Goal: Task Accomplishment & Management: Manage account settings

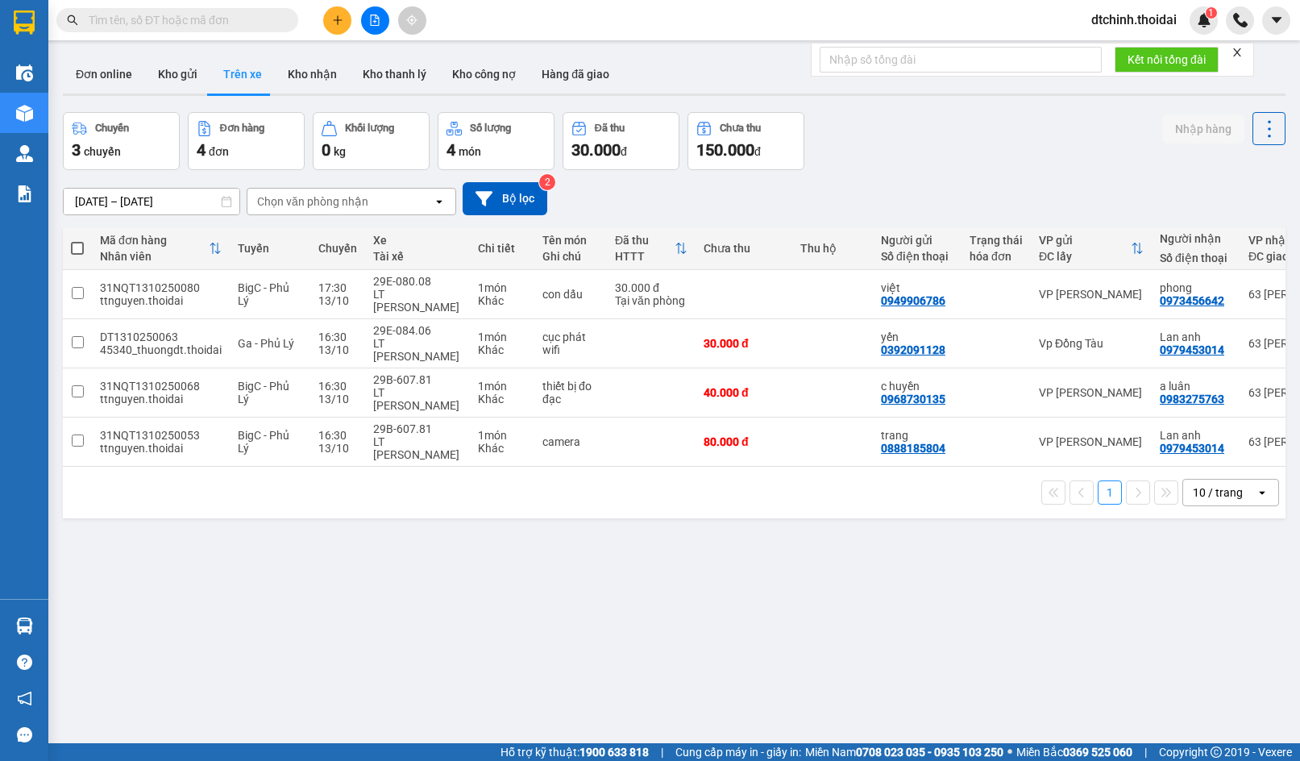
click at [1148, 23] on span "dtchinh.thoidai" at bounding box center [1133, 20] width 111 height 20
click at [1127, 54] on span "Đăng xuất" at bounding box center [1140, 50] width 79 height 18
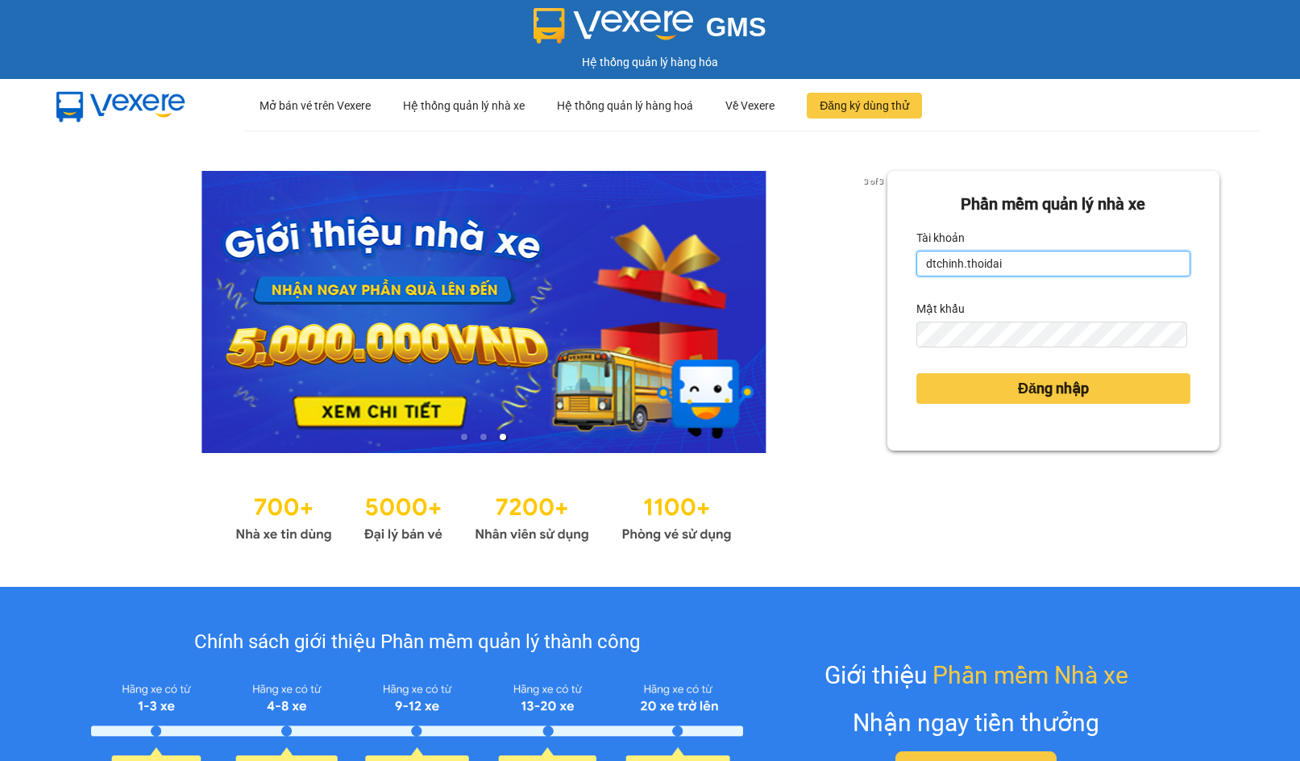
click at [1045, 263] on input "dtchinh.thoidai" at bounding box center [1053, 264] width 274 height 26
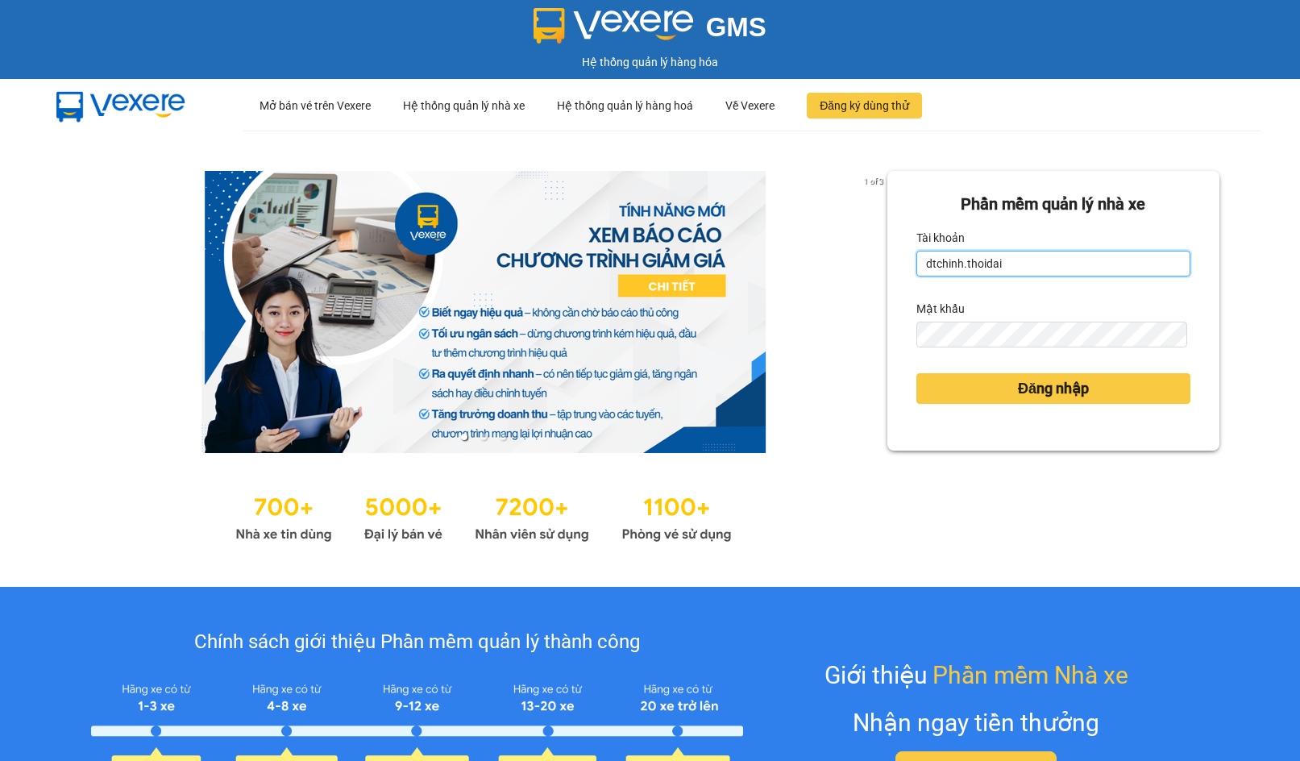
type input "thaiha.thoidai"
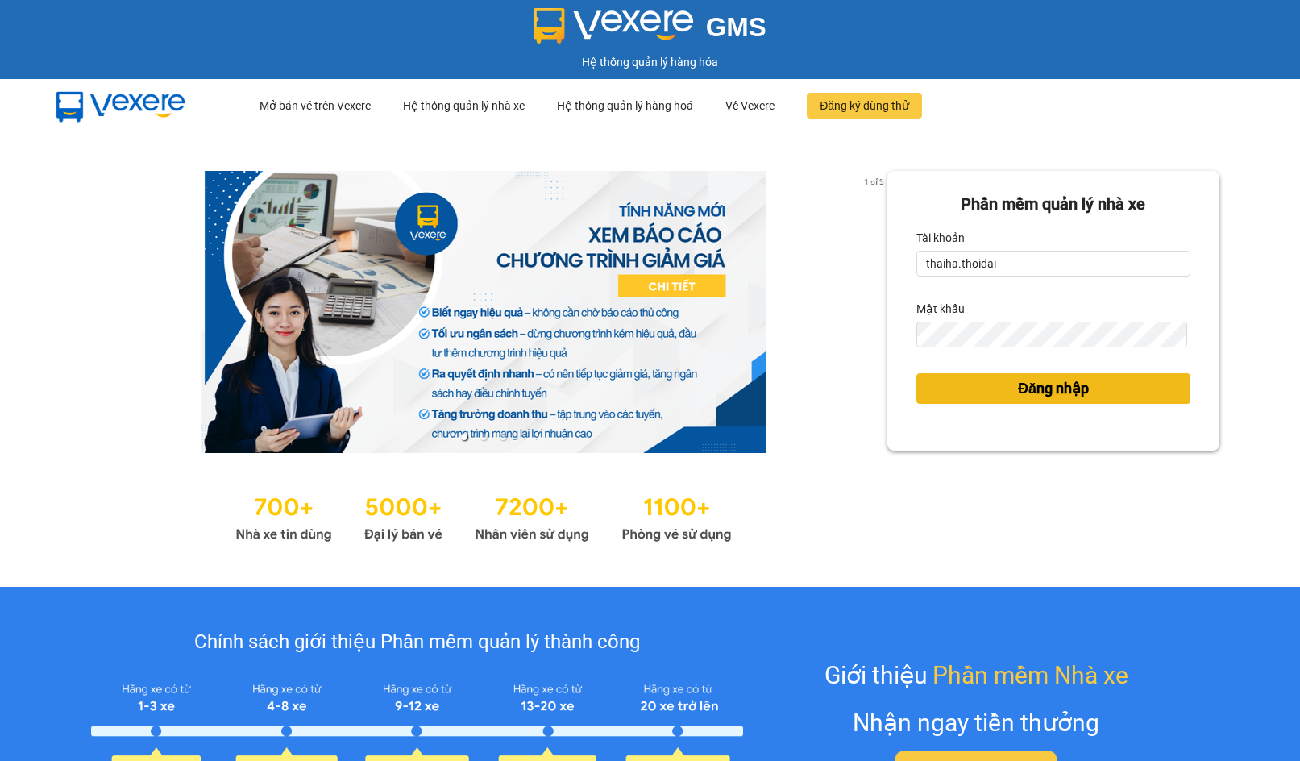
click at [968, 391] on button "Đăng nhập" at bounding box center [1053, 388] width 274 height 31
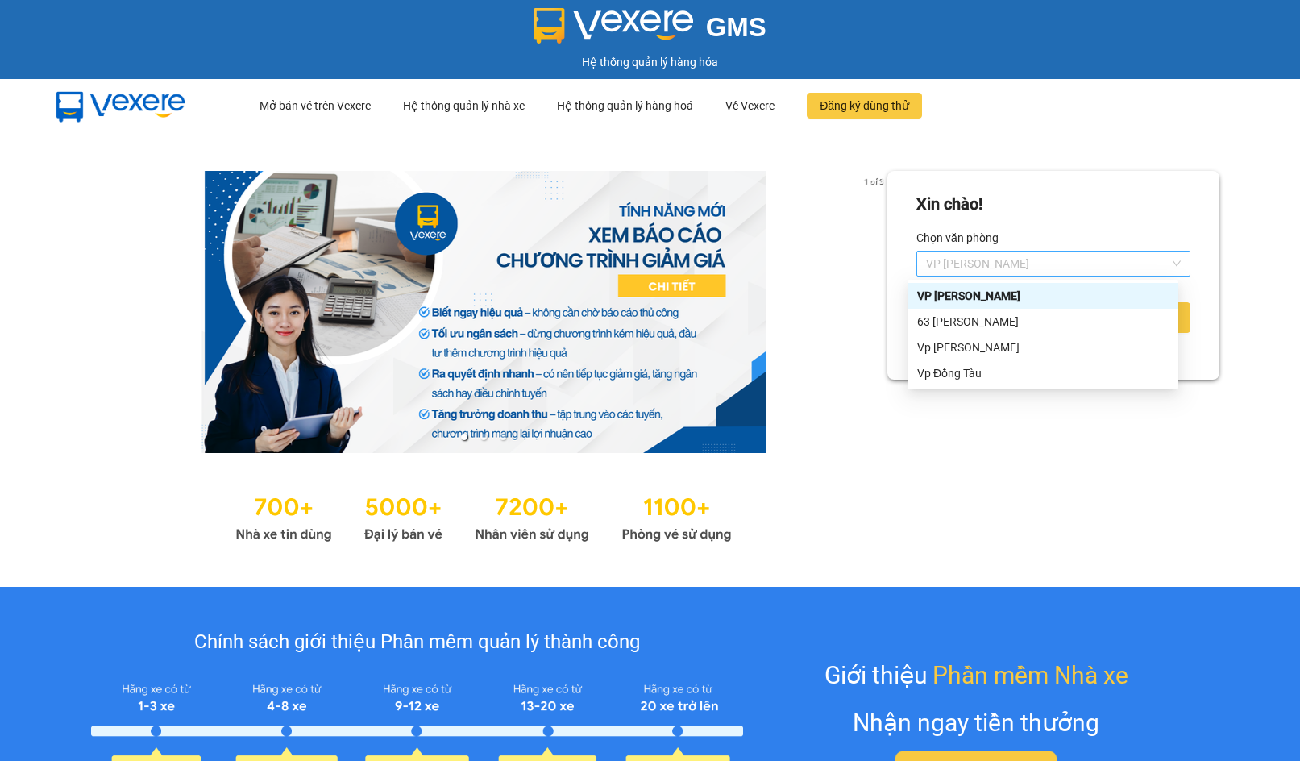
click at [971, 268] on span "VP [PERSON_NAME]" at bounding box center [1053, 263] width 255 height 24
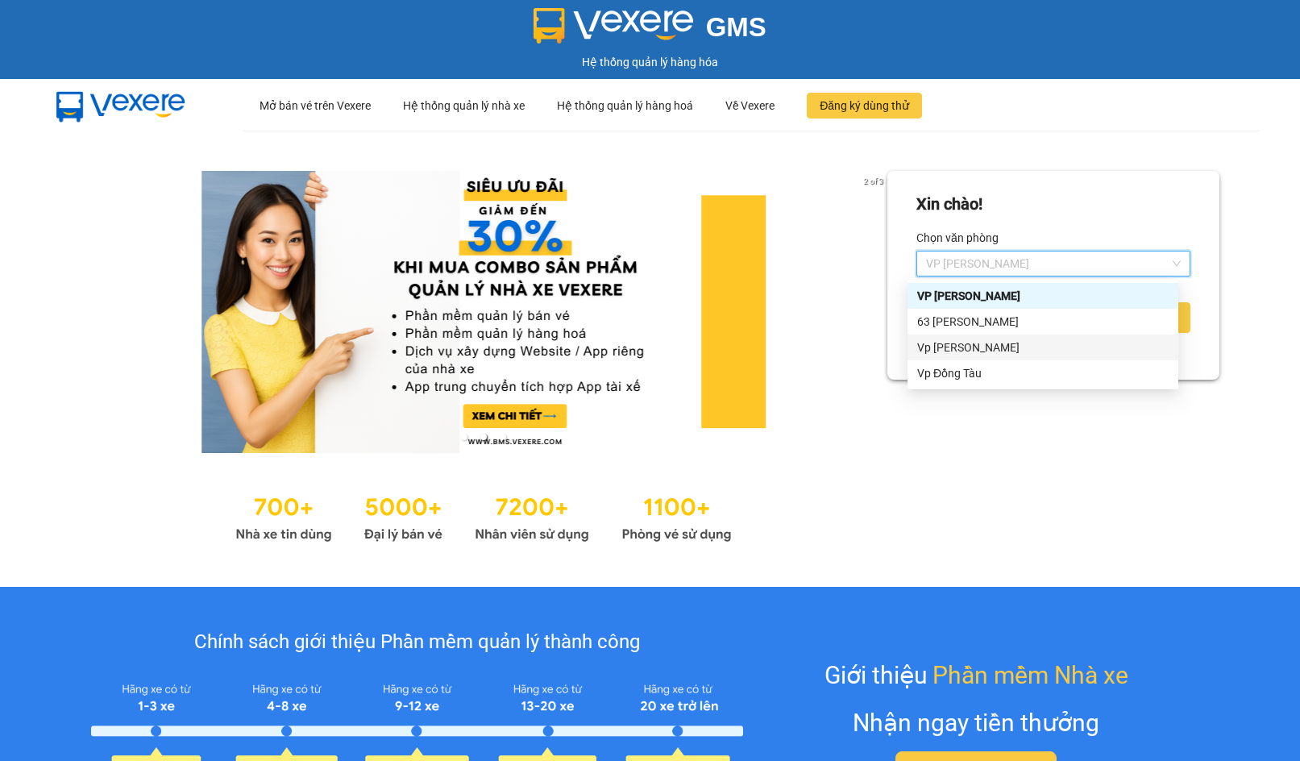
click at [951, 348] on div "Vp [PERSON_NAME]" at bounding box center [1042, 347] width 251 height 18
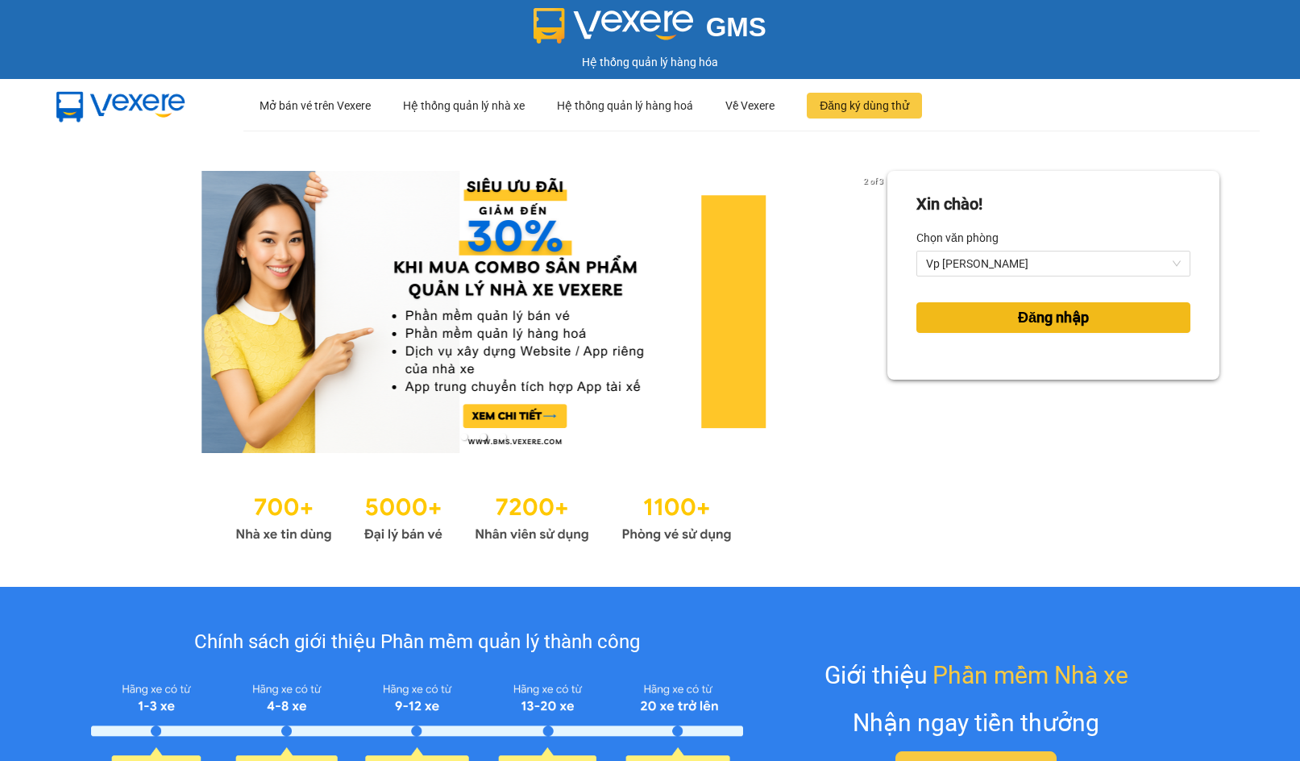
click at [950, 317] on button "Đăng nhập" at bounding box center [1053, 317] width 274 height 31
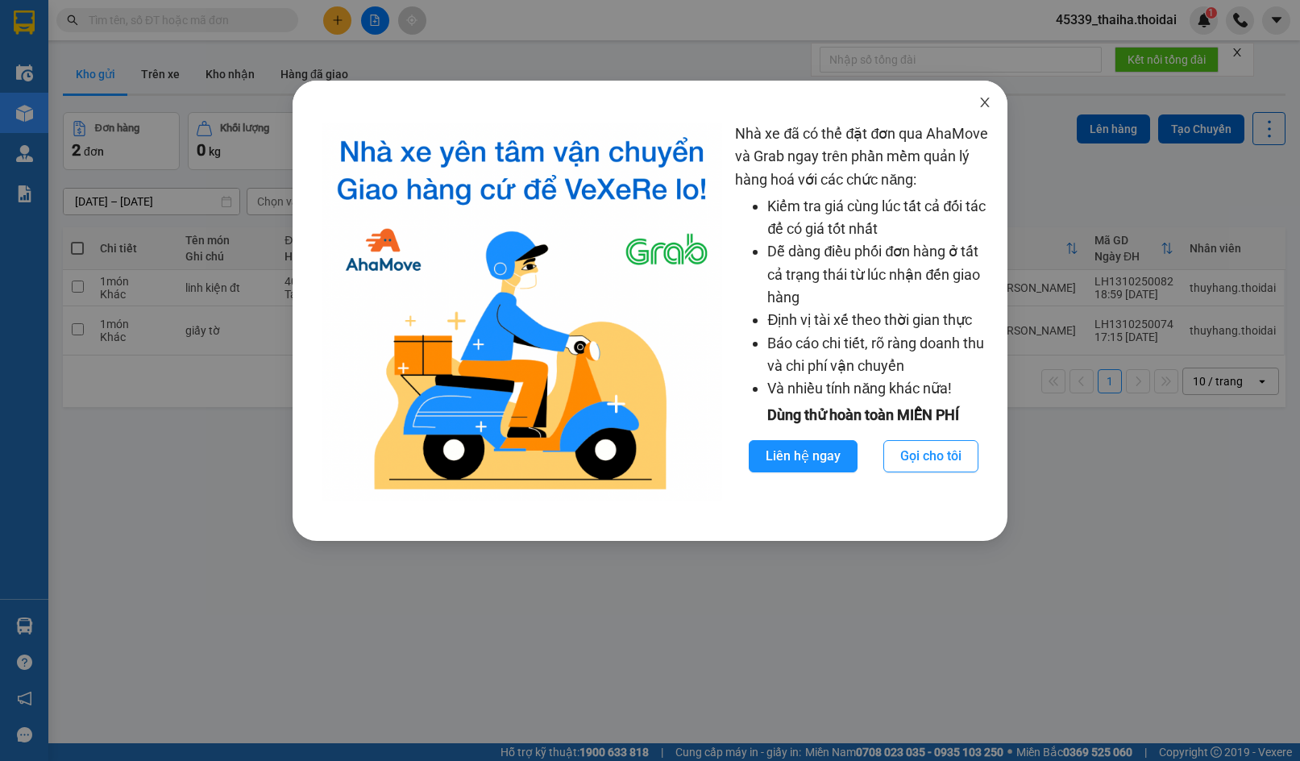
click at [983, 111] on span "Close" at bounding box center [984, 103] width 45 height 45
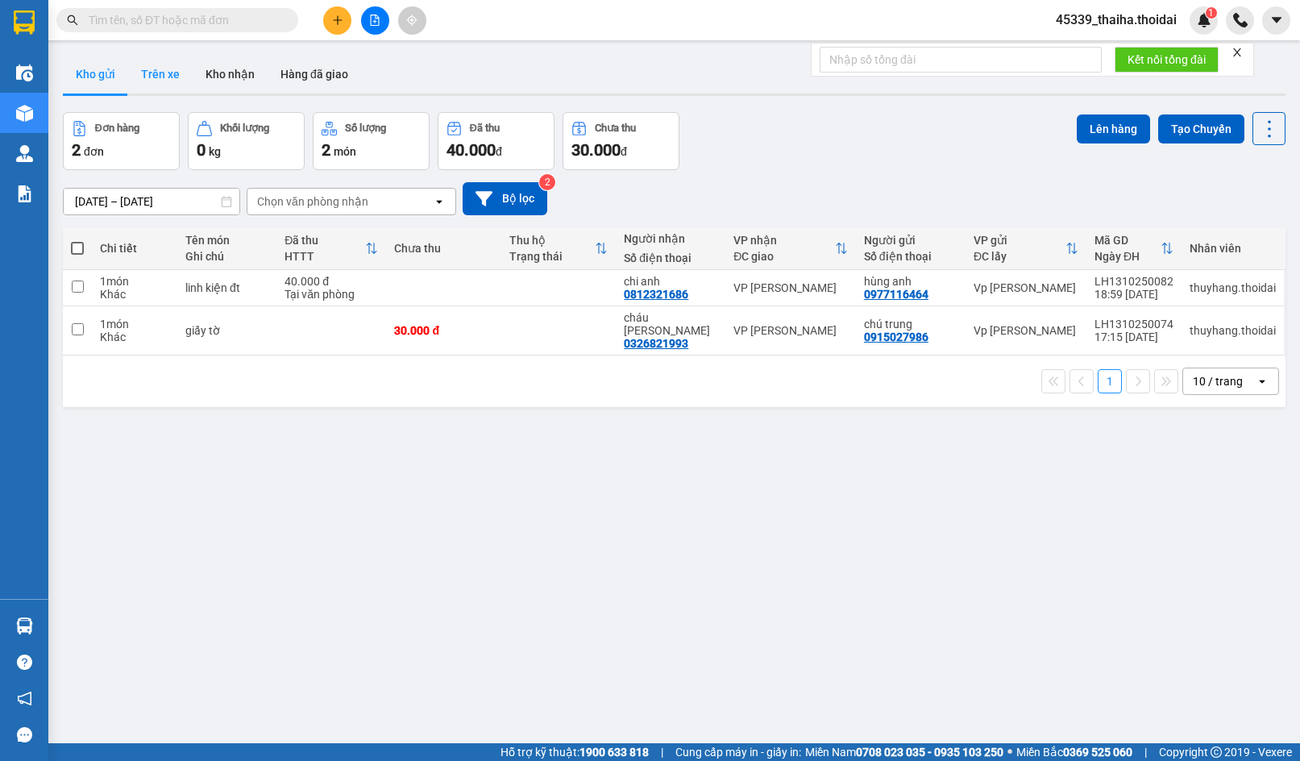
click at [172, 74] on button "Trên xe" at bounding box center [160, 74] width 64 height 39
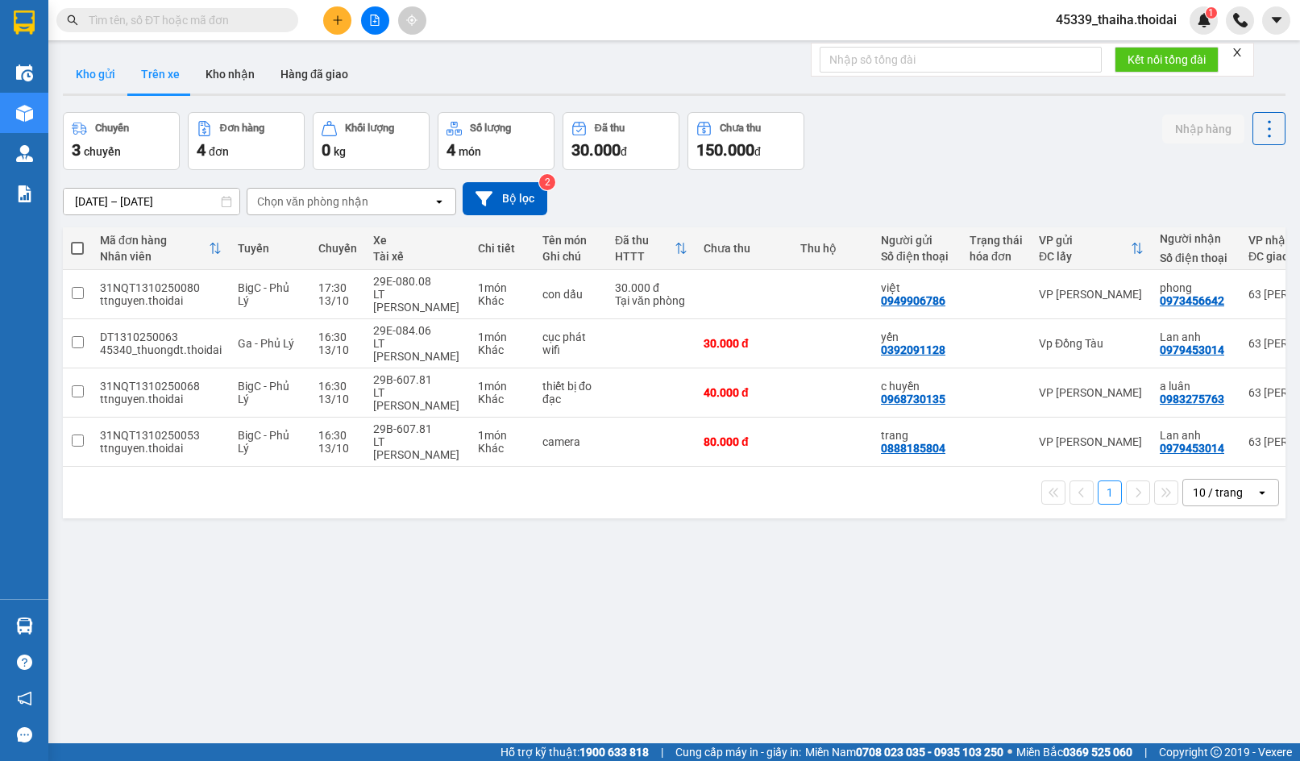
click at [97, 77] on button "Kho gửi" at bounding box center [95, 74] width 65 height 39
